Goal: Find specific page/section: Find specific page/section

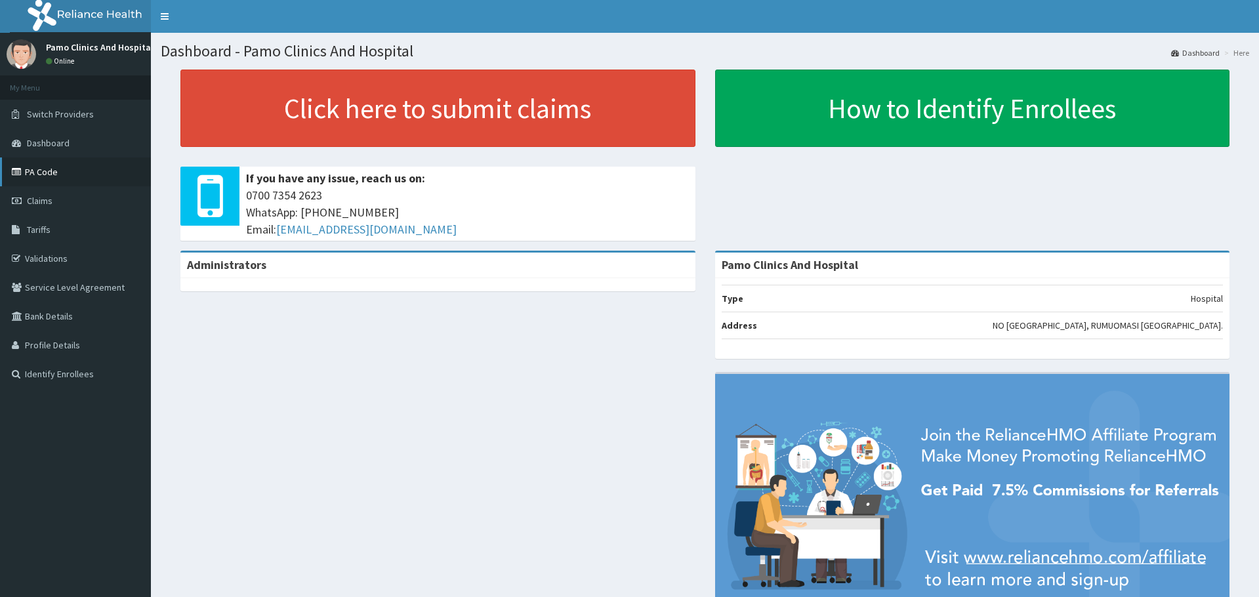
drag, startPoint x: 0, startPoint y: 0, endPoint x: 30, endPoint y: 173, distance: 175.9
click at [30, 173] on link "PA Code" at bounding box center [75, 172] width 151 height 29
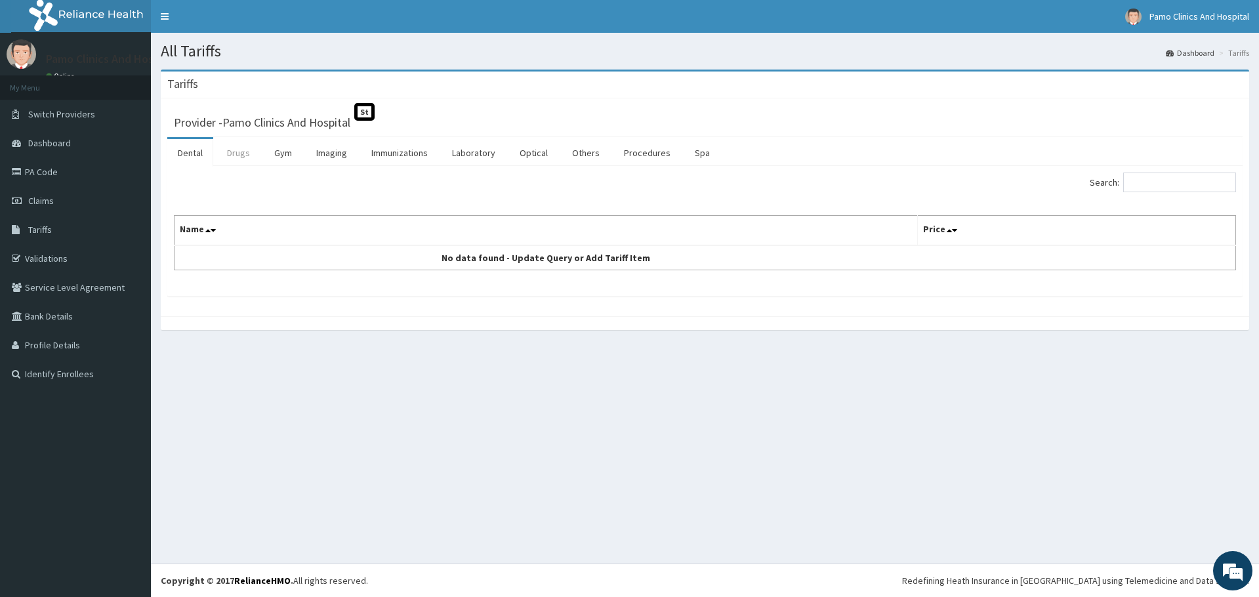
click at [241, 161] on link "Drugs" at bounding box center [239, 153] width 44 height 28
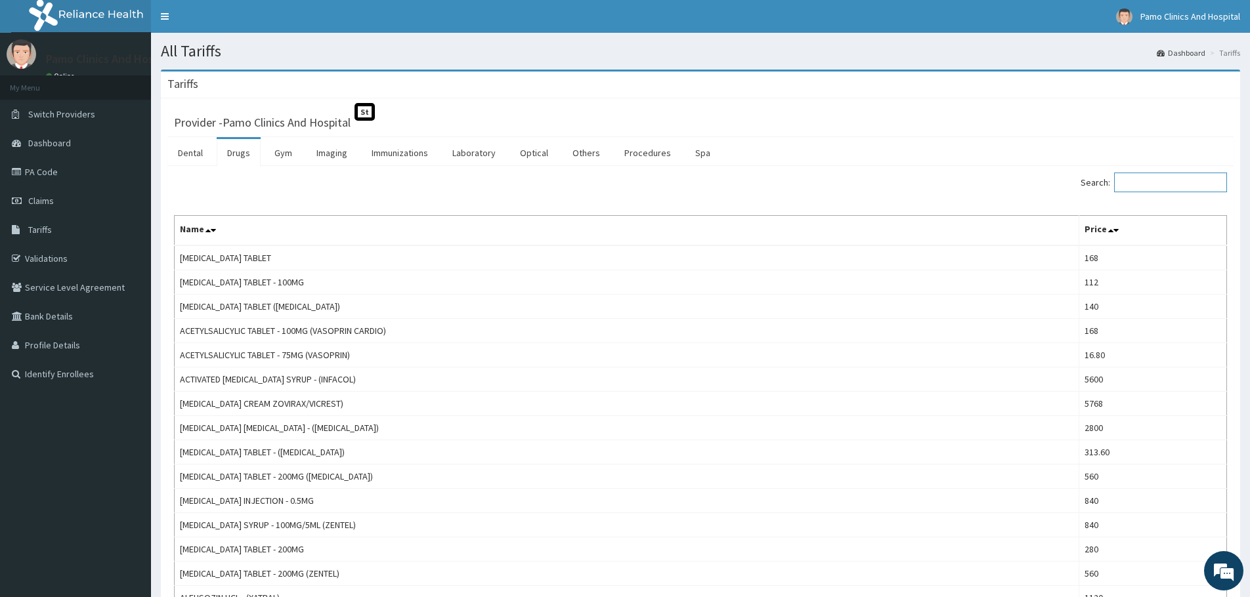
click at [1150, 184] on input "Search:" at bounding box center [1170, 183] width 113 height 20
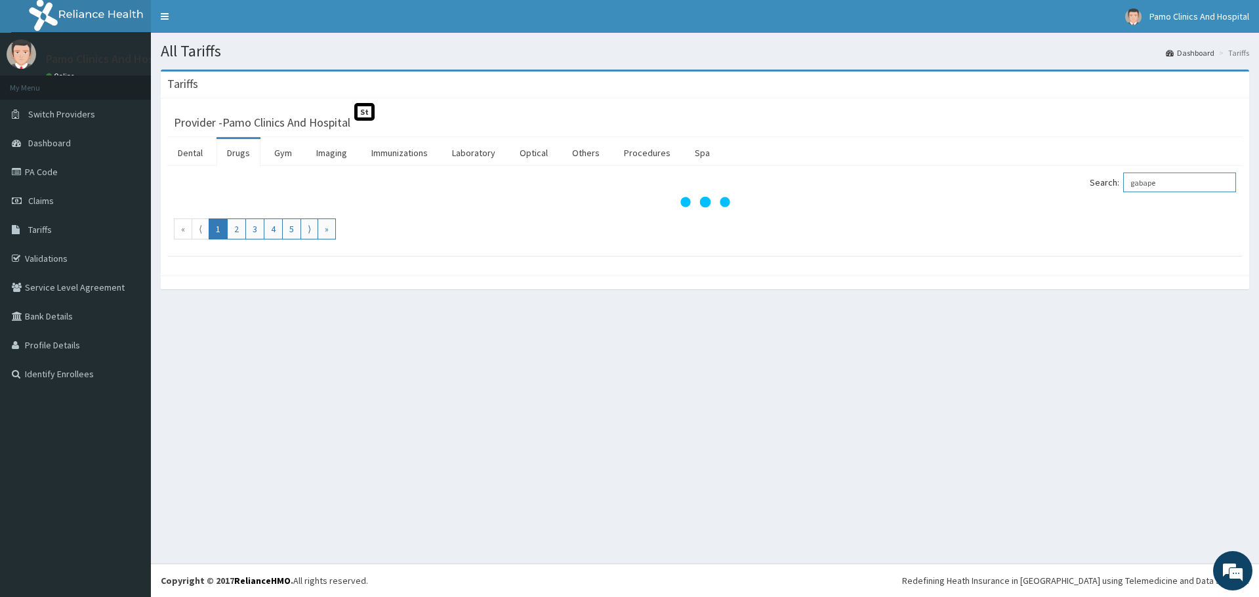
type input "gabape"
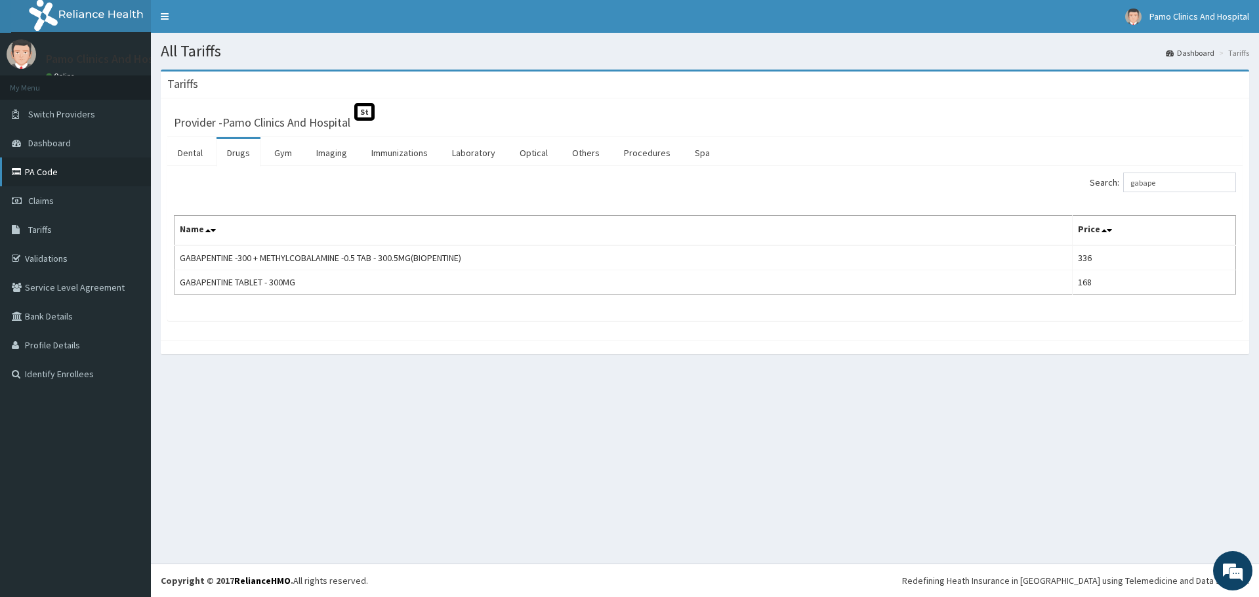
click at [54, 172] on link "PA Code" at bounding box center [75, 172] width 151 height 29
